Goal: Information Seeking & Learning: Learn about a topic

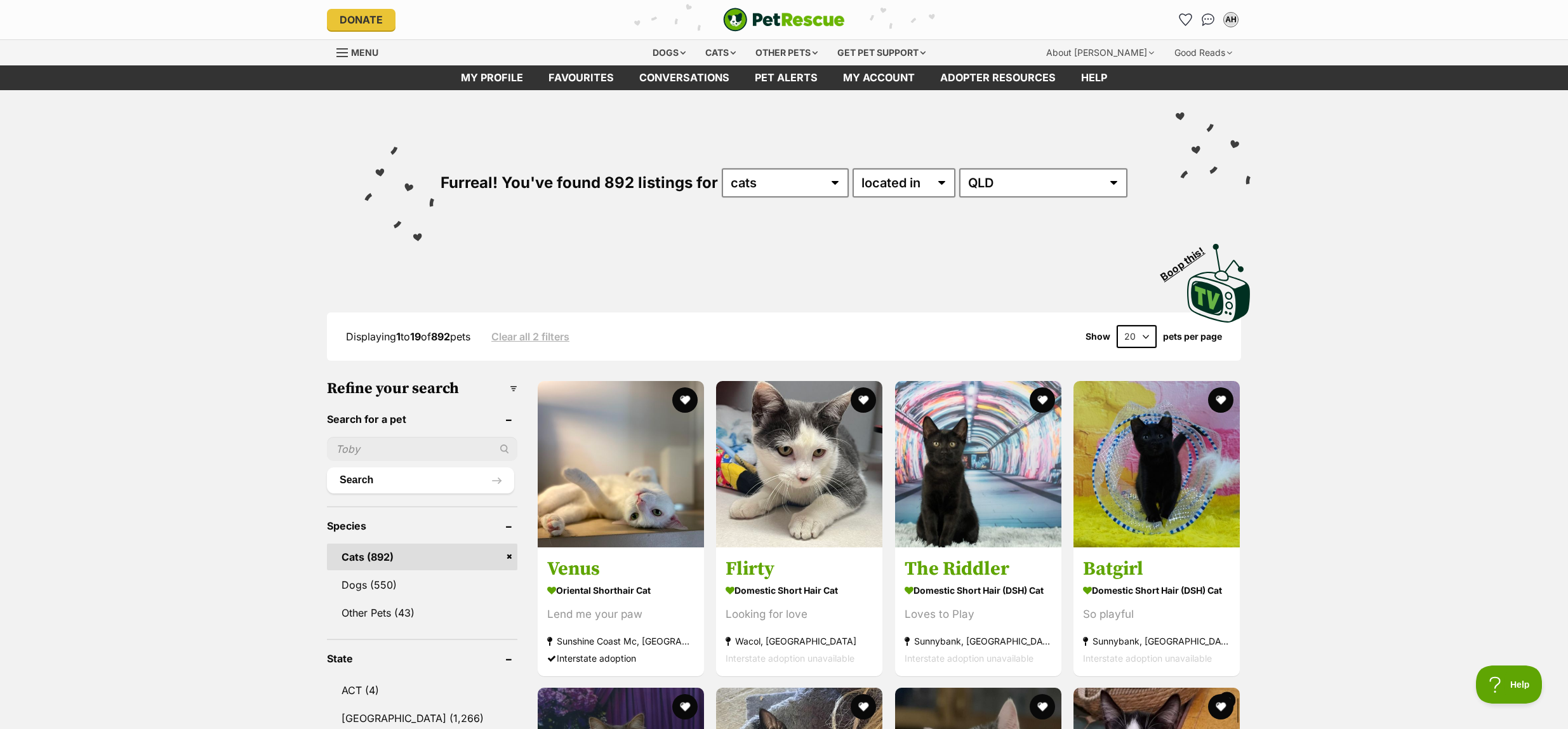
click at [774, 17] on img "PetRescue" at bounding box center [784, 20] width 122 height 24
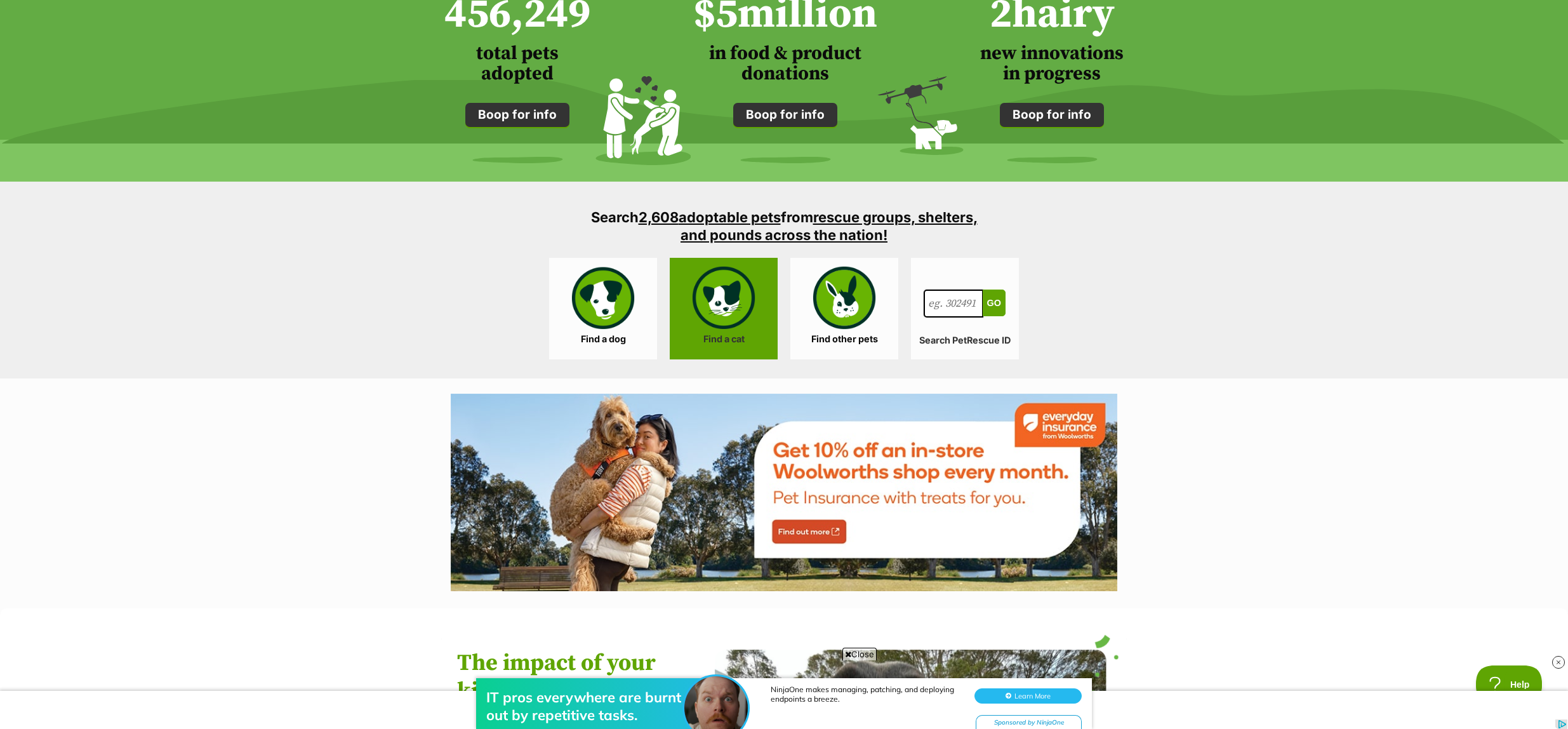
scroll to position [1083, 0]
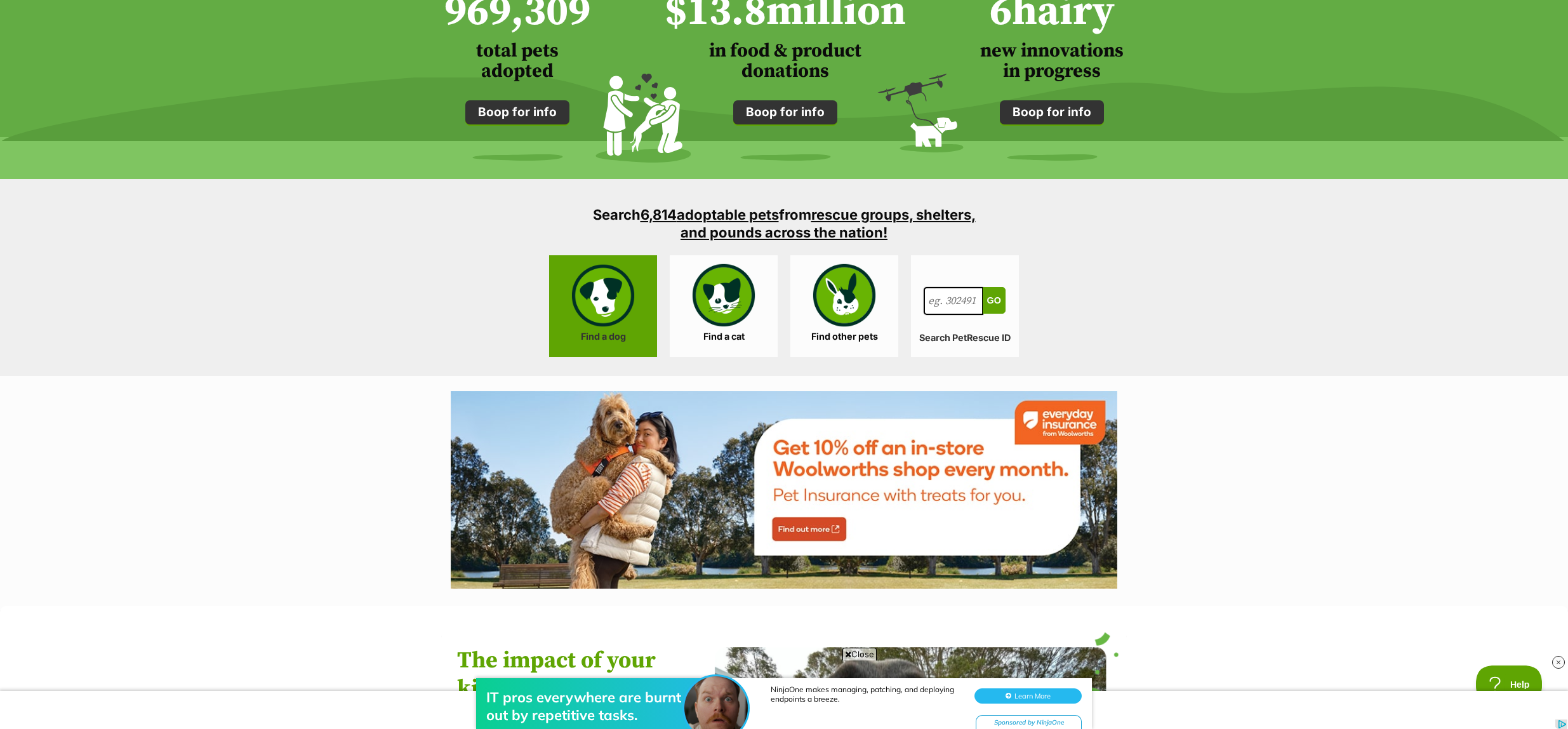
click at [611, 301] on link "Find a dog" at bounding box center [604, 306] width 108 height 102
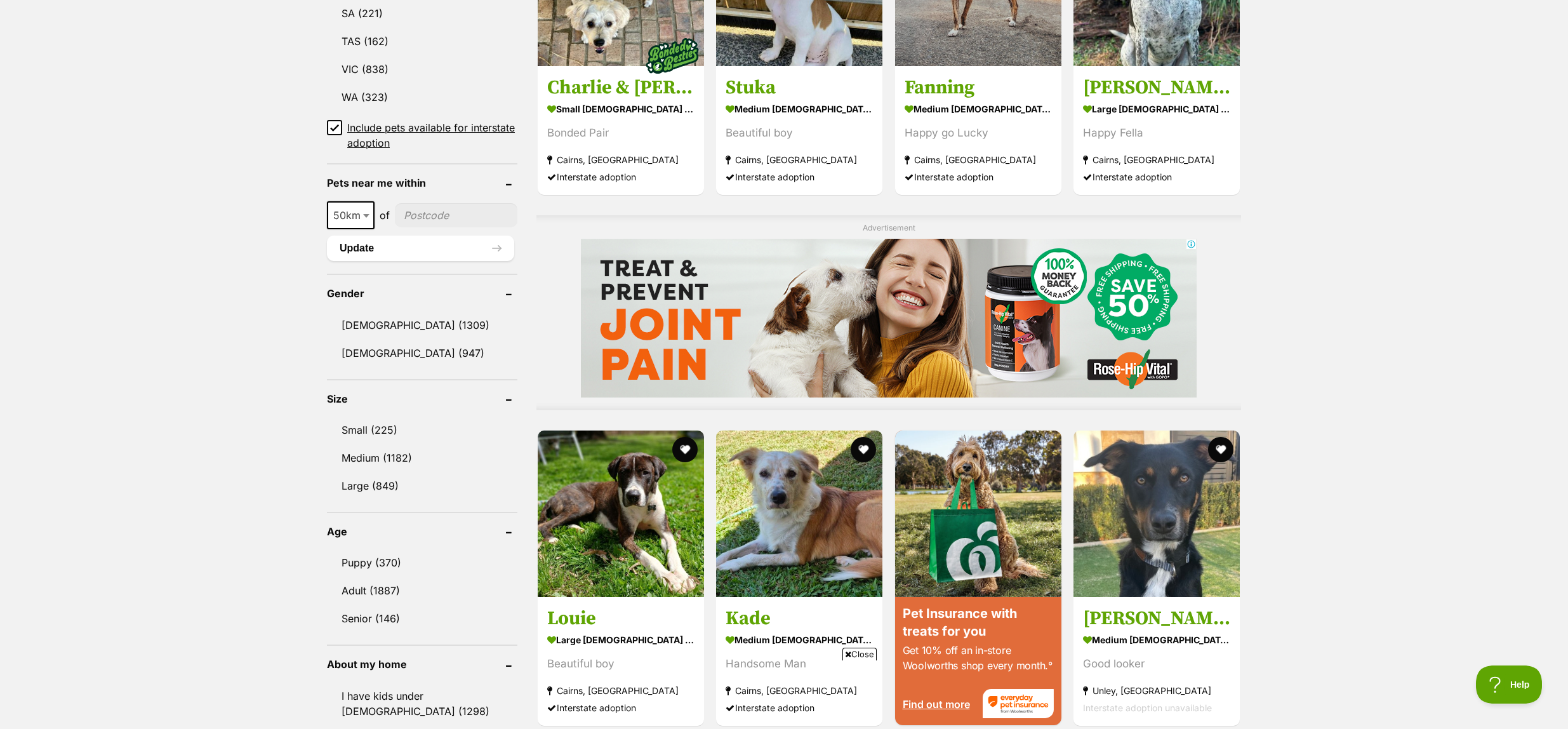
scroll to position [820, 0]
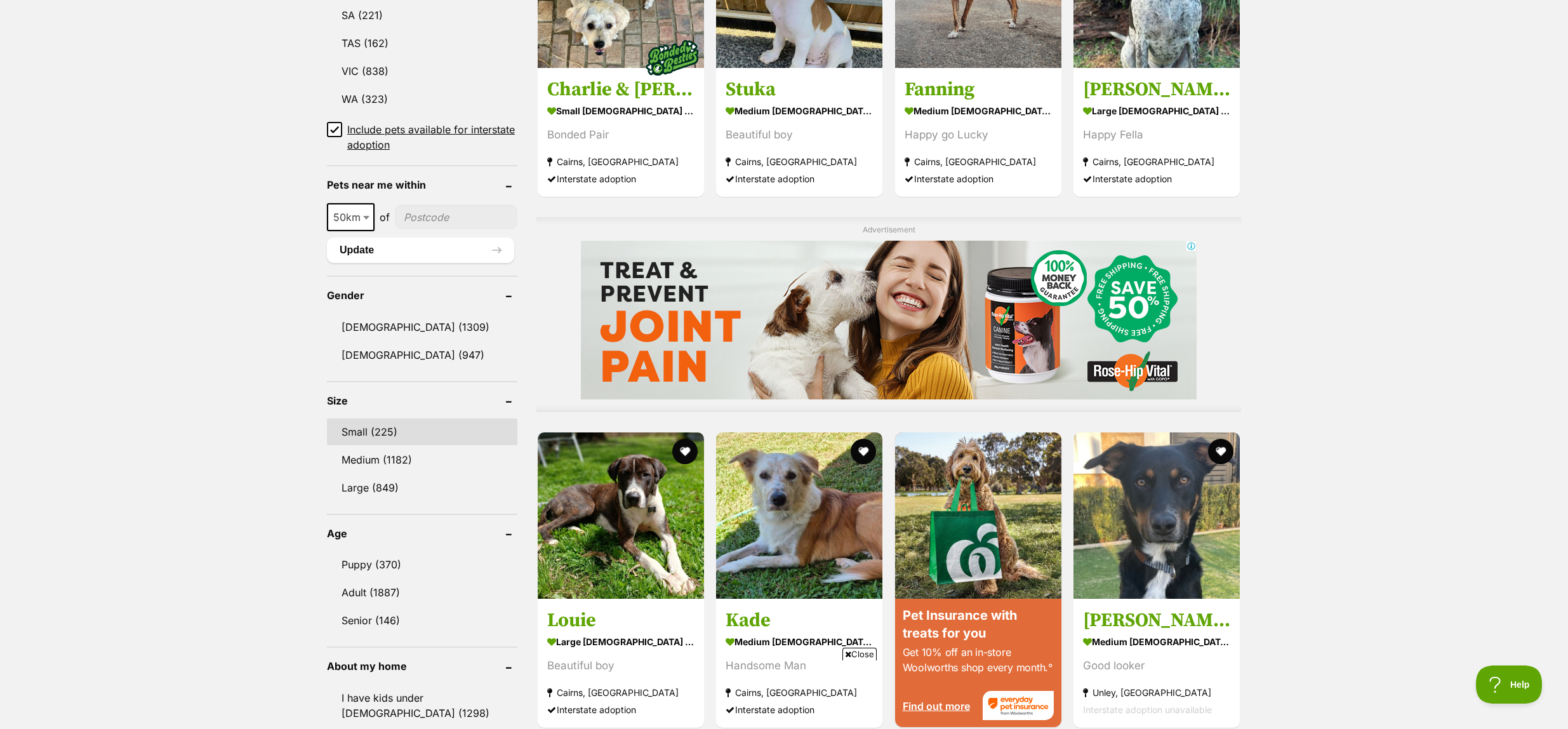
click at [381, 419] on link "Small (225)" at bounding box center [422, 432] width 190 height 27
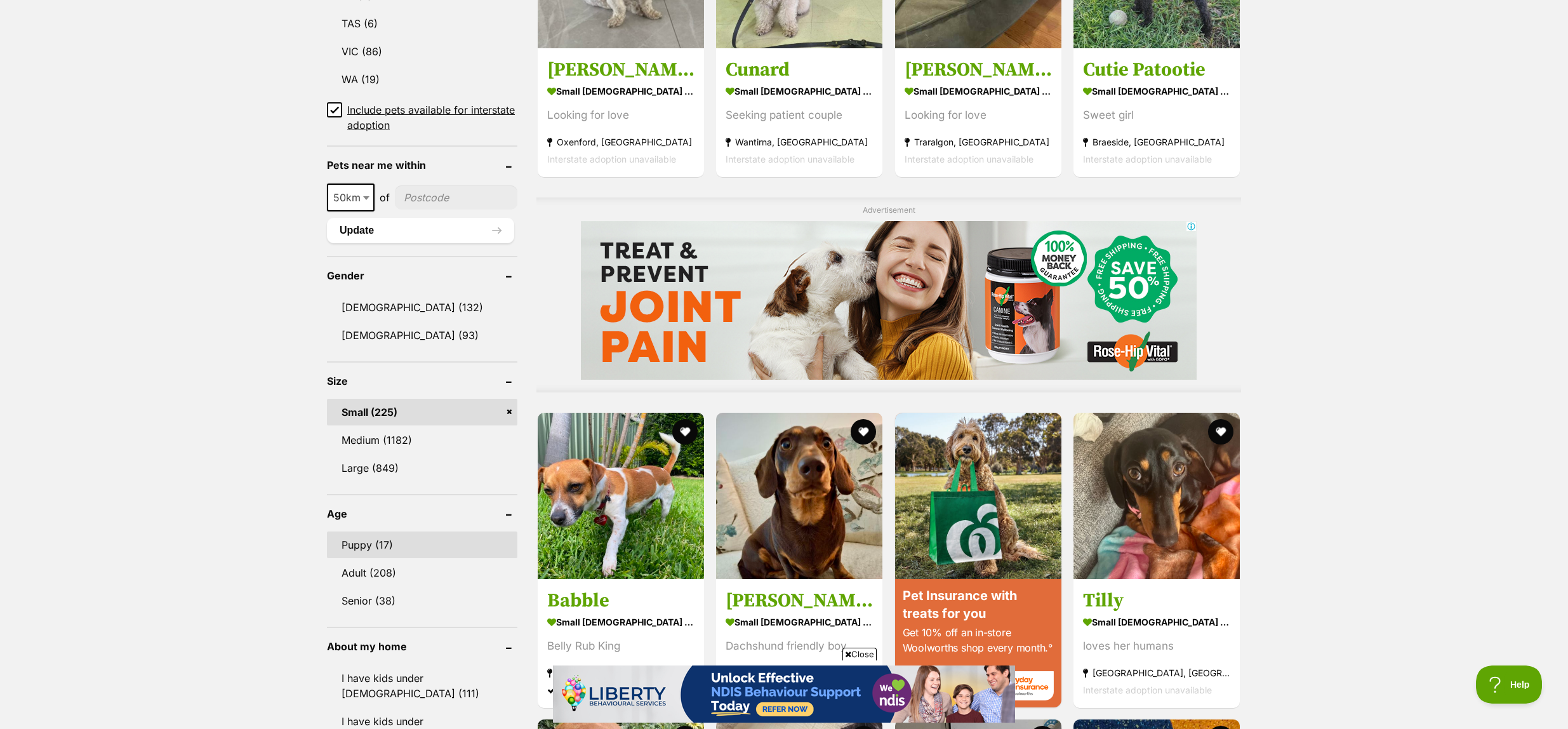
click at [422, 539] on link "Puppy (17)" at bounding box center [422, 545] width 190 height 27
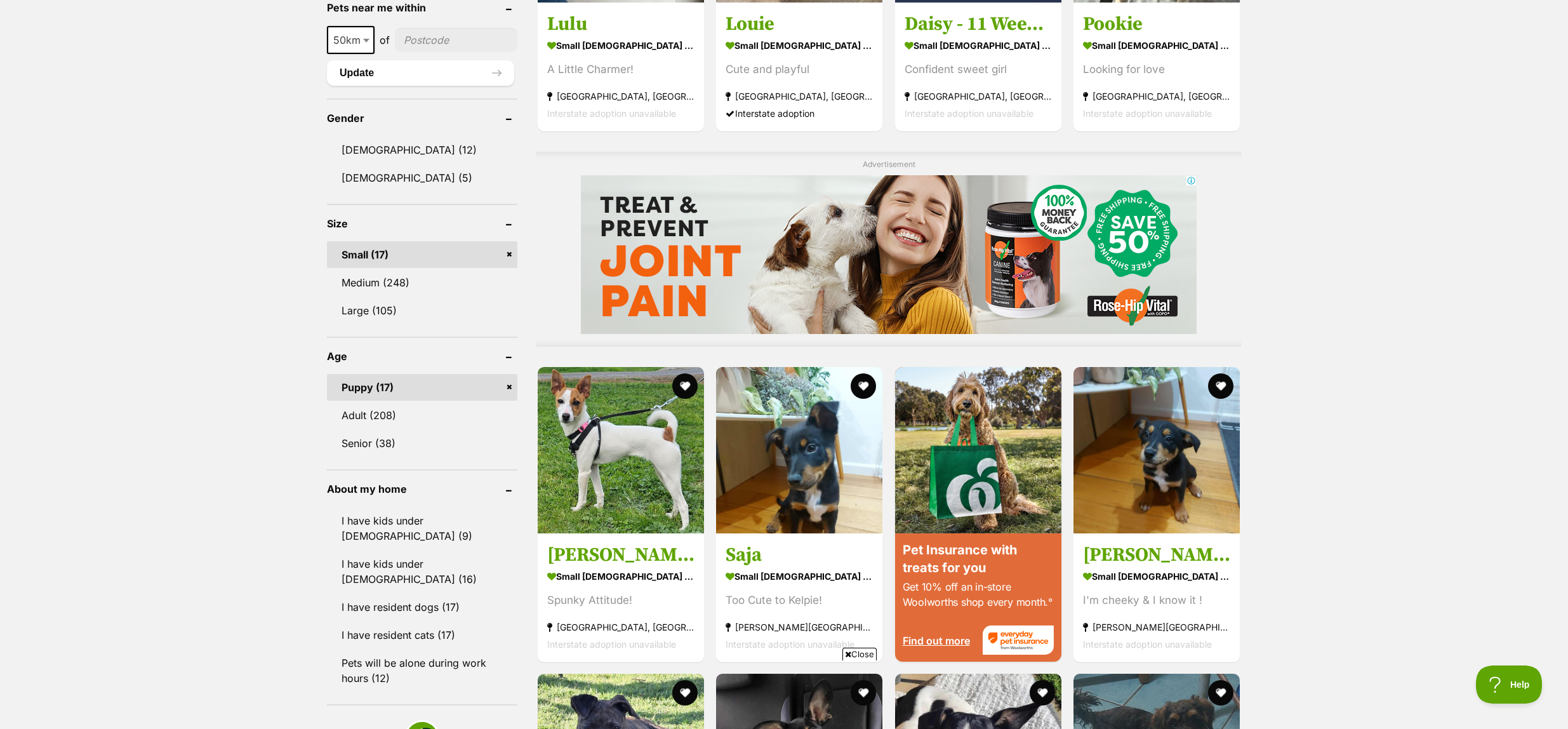
scroll to position [938, 0]
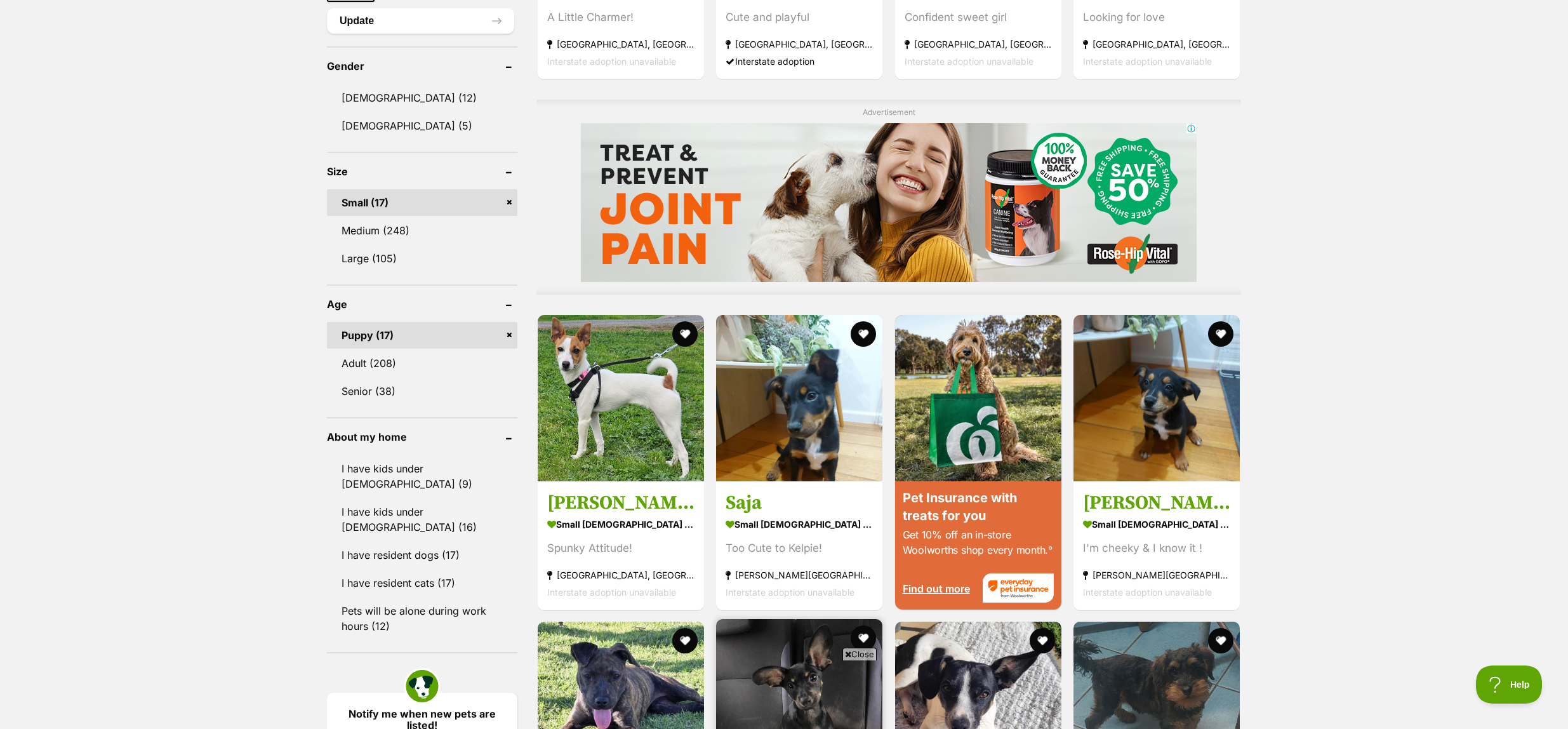
click at [849, 655] on span "Close" at bounding box center [859, 654] width 34 height 13
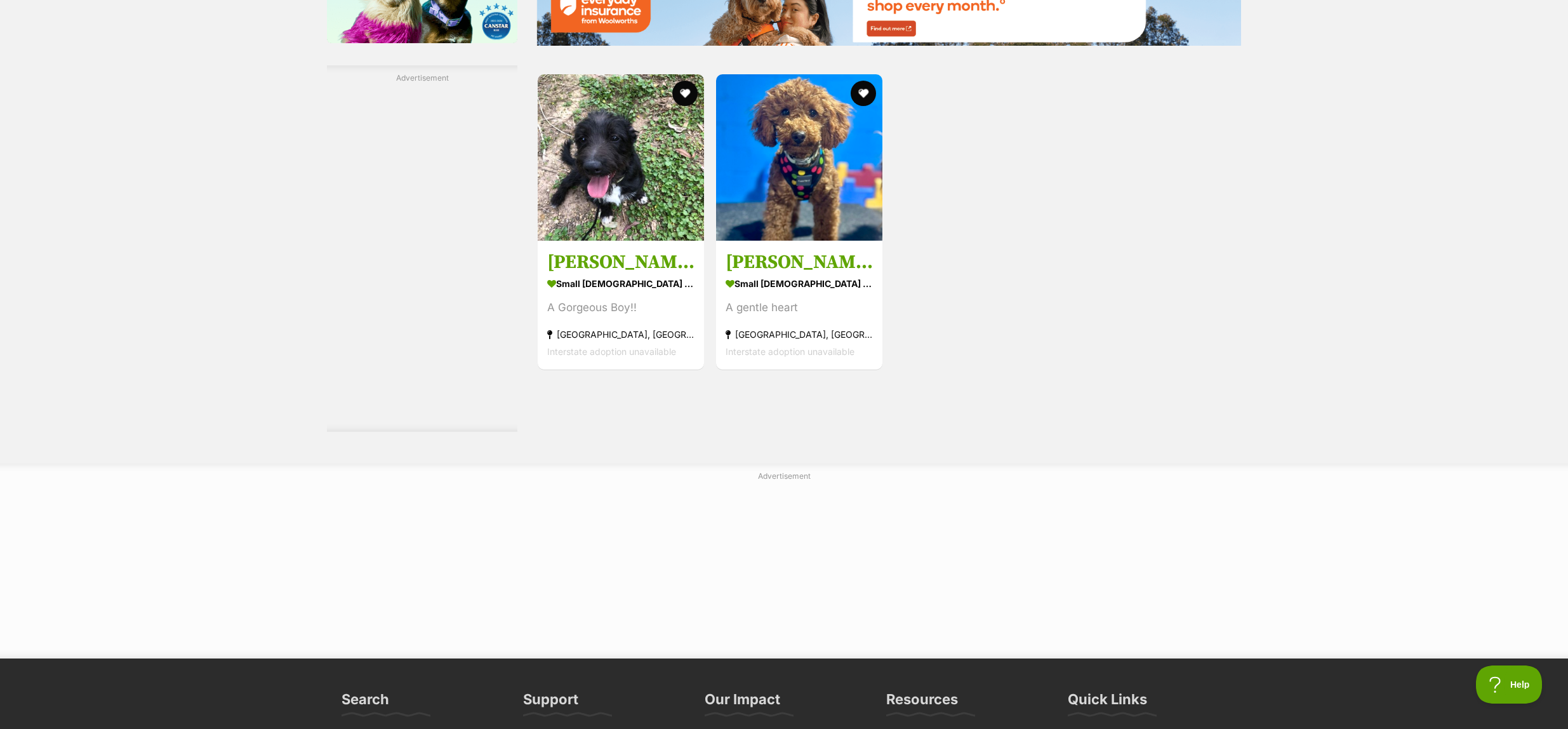
scroll to position [1924, 0]
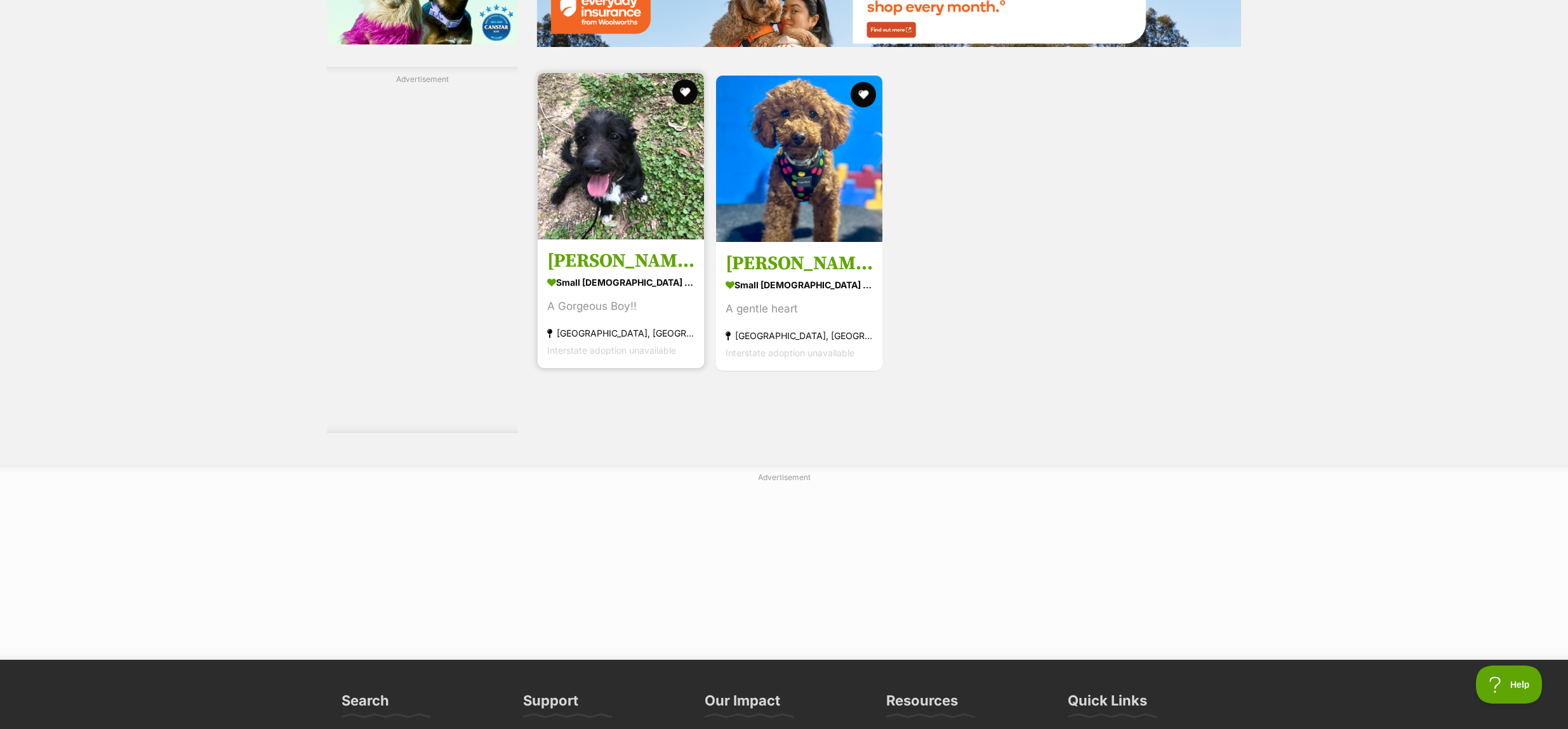
click at [638, 163] on img at bounding box center [621, 156] width 167 height 167
